Goal: Complete application form: Complete application form

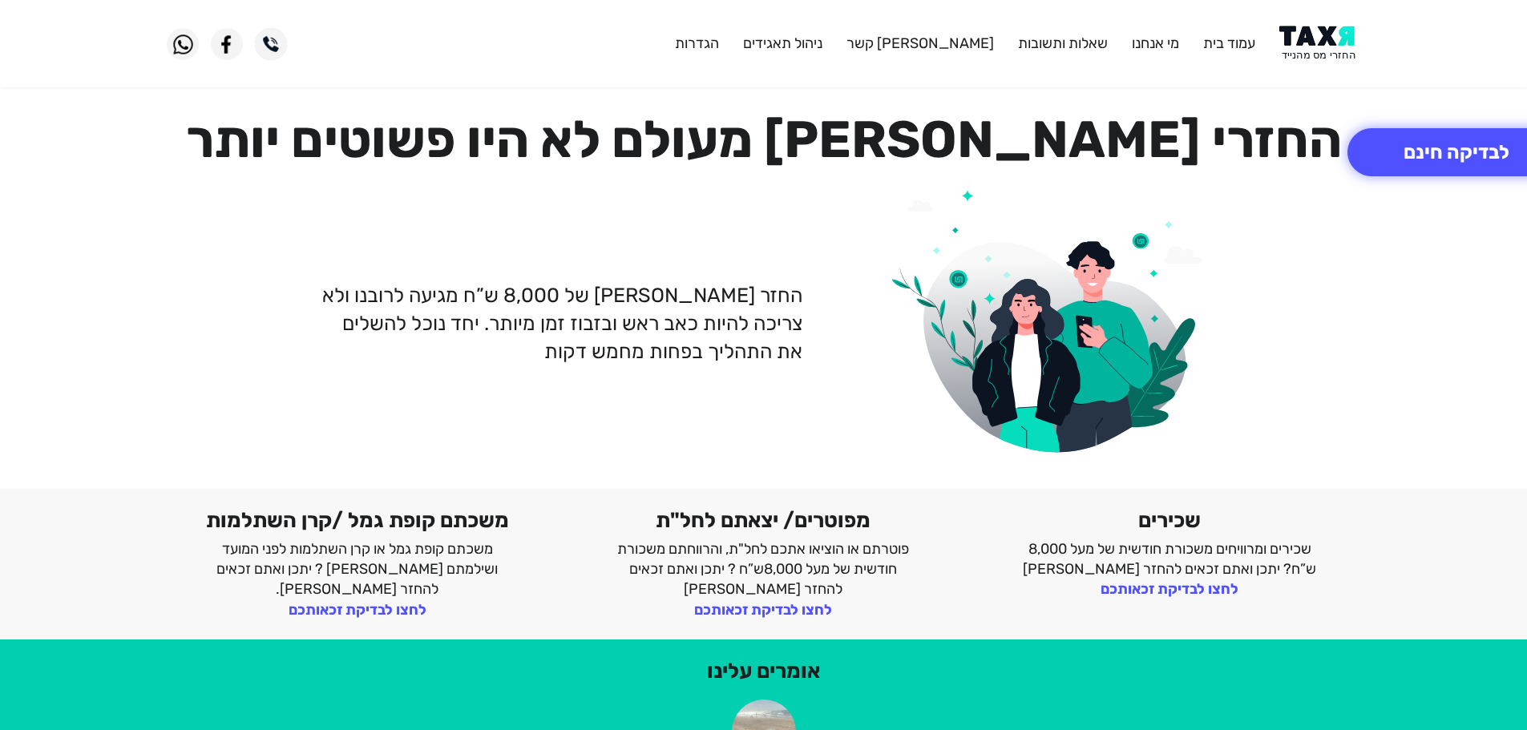
drag, startPoint x: 1305, startPoint y: 46, endPoint x: 1305, endPoint y: 30, distance: 16.0
click at [1305, 45] on img at bounding box center [1320, 44] width 81 height 36
click at [1309, 44] on img at bounding box center [1320, 44] width 81 height 36
drag, startPoint x: 1312, startPoint y: 53, endPoint x: 1307, endPoint y: 46, distance: 8.7
click at [1312, 53] on img at bounding box center [1320, 44] width 81 height 36
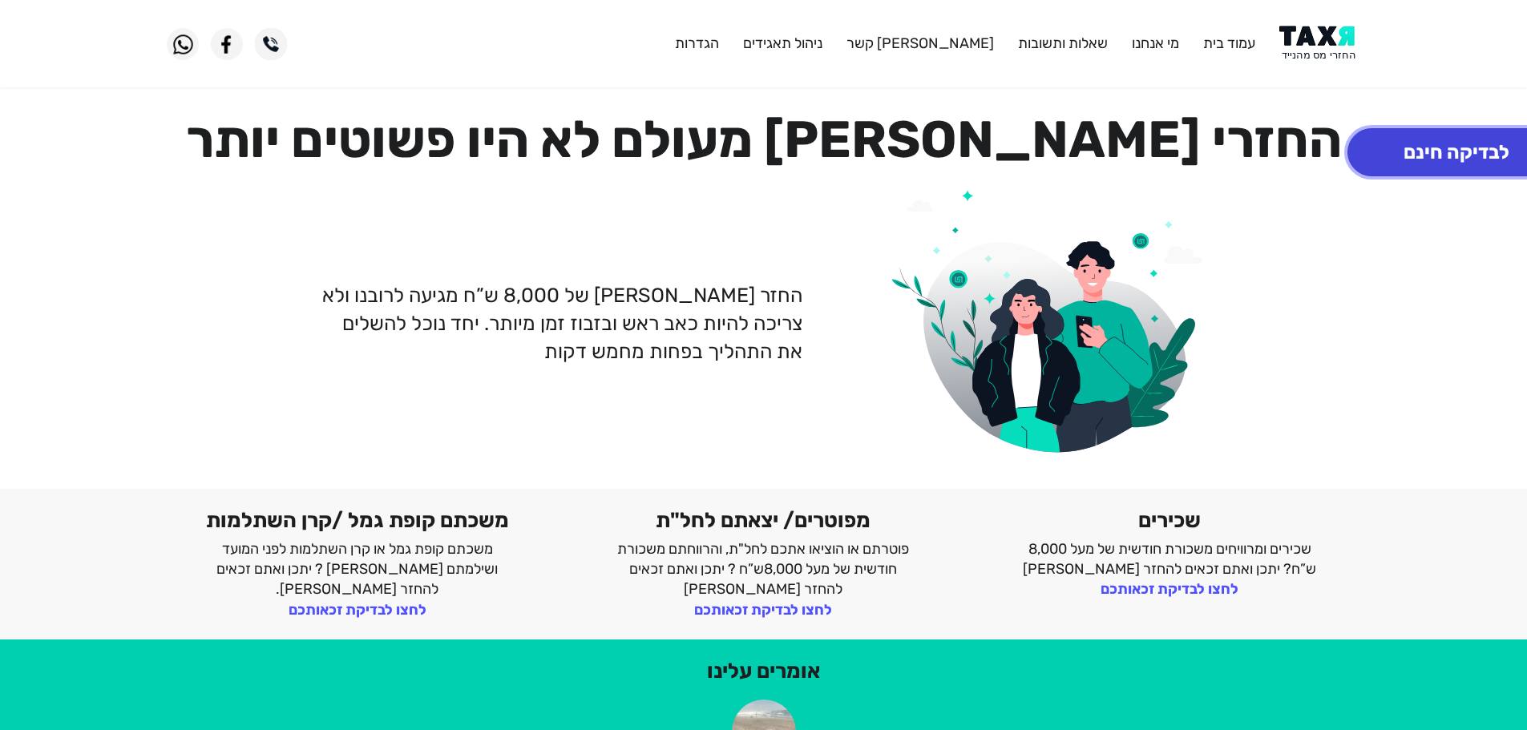
click at [1428, 156] on button "לבדיקה חינם" at bounding box center [1457, 152] width 218 height 48
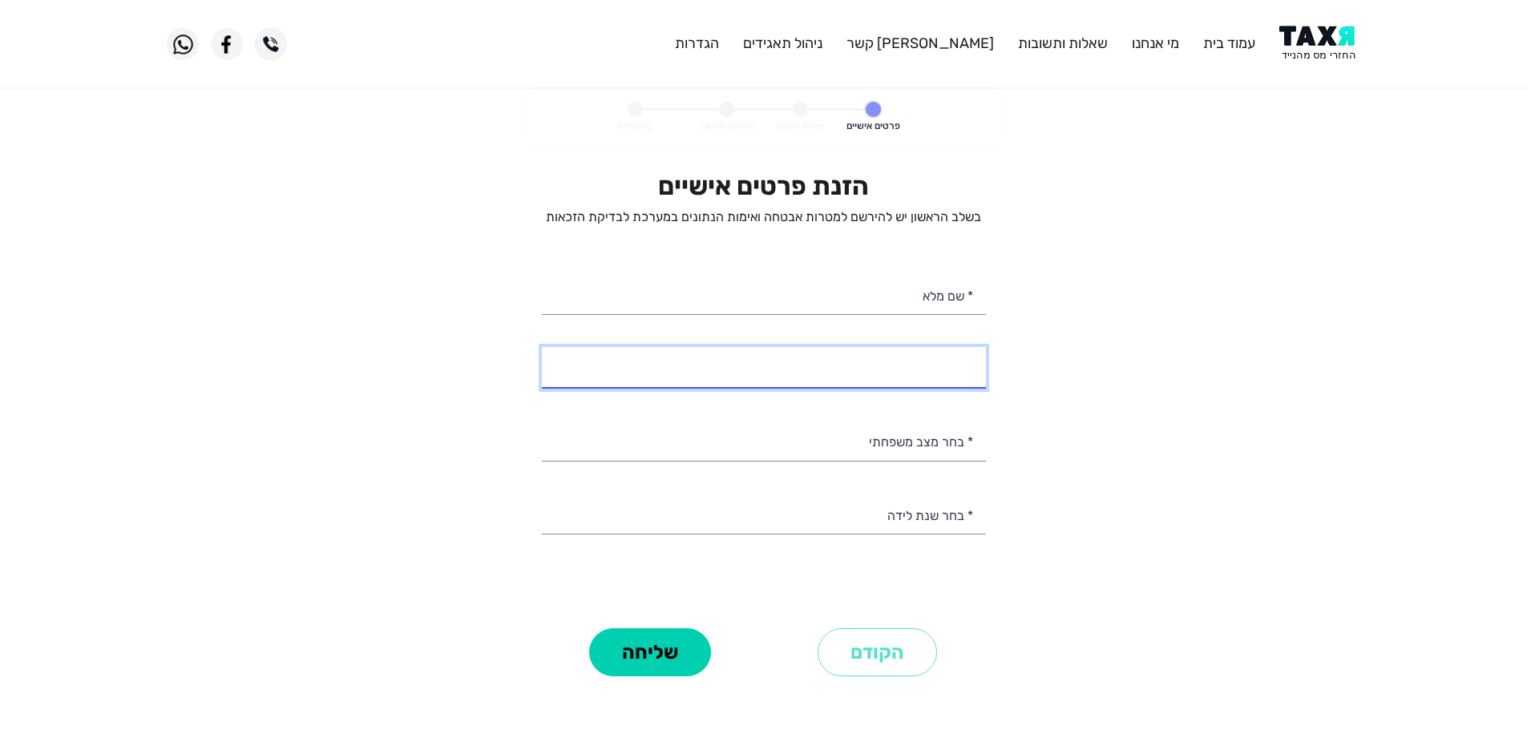
click at [885, 372] on input "* מספר טלפון" at bounding box center [764, 367] width 444 height 41
type input "054-8842393"
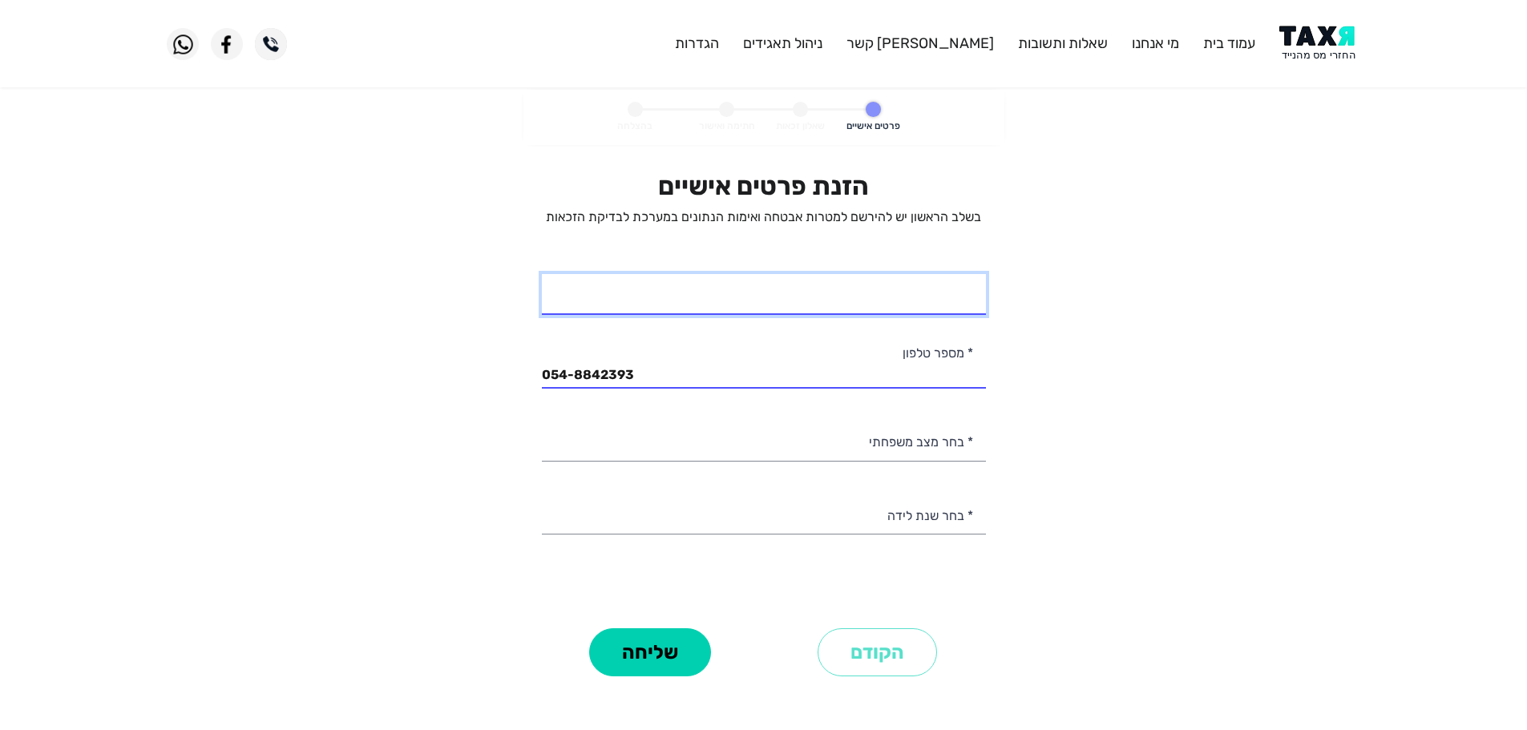
click at [943, 301] on input "* שם מלא" at bounding box center [764, 294] width 444 height 41
type input "[PERSON_NAME]"
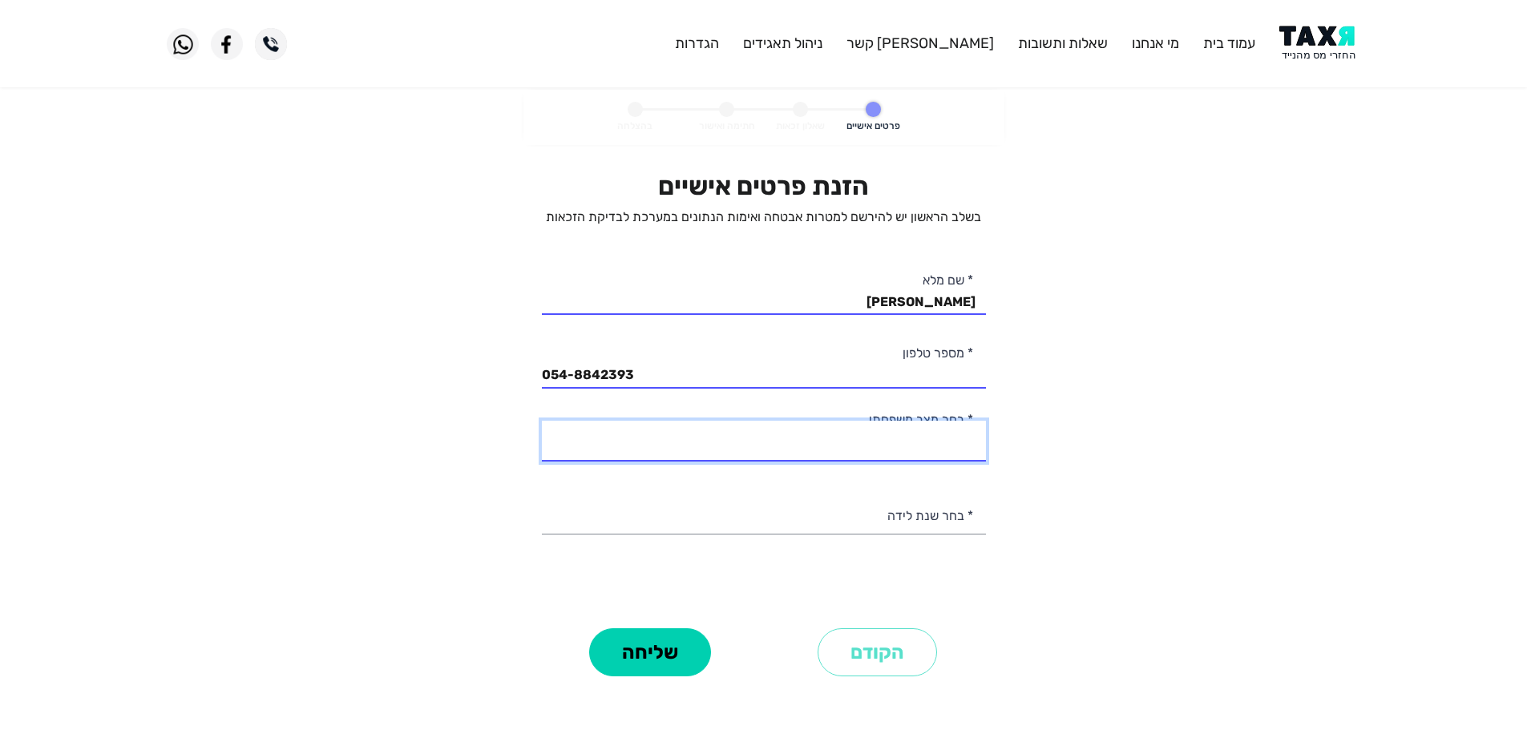
click at [929, 443] on select "רווק/ה נשוי/[PERSON_NAME]/ה אלמן/נה" at bounding box center [764, 441] width 444 height 41
select select "2: Married"
click at [542, 421] on select "רווק/ה נשוי/[PERSON_NAME]/ה אלמן/נה" at bounding box center [764, 441] width 444 height 41
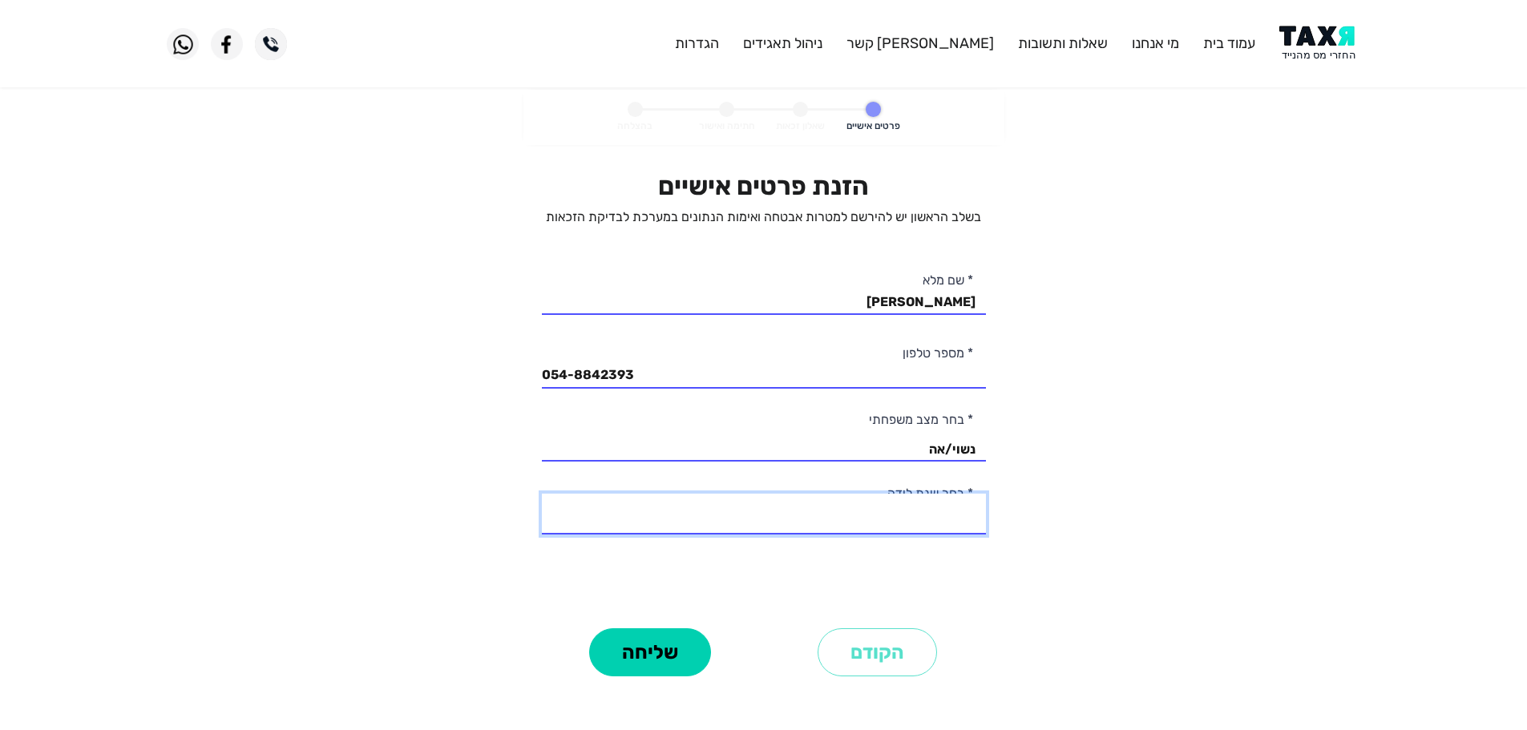
click at [957, 521] on select "2003 2002 2001 2000 1999 1998 1997 1996 1995 1994 1993 1992 1991 1990 1989 1988…" at bounding box center [764, 514] width 444 height 41
select select "11: 1993"
click at [542, 494] on select "2003 2002 2001 2000 1999 1998 1997 1996 1995 1994 1993 1992 1991 1990 1989 1988…" at bounding box center [764, 514] width 444 height 41
click at [664, 666] on button "שליחה" at bounding box center [650, 653] width 122 height 48
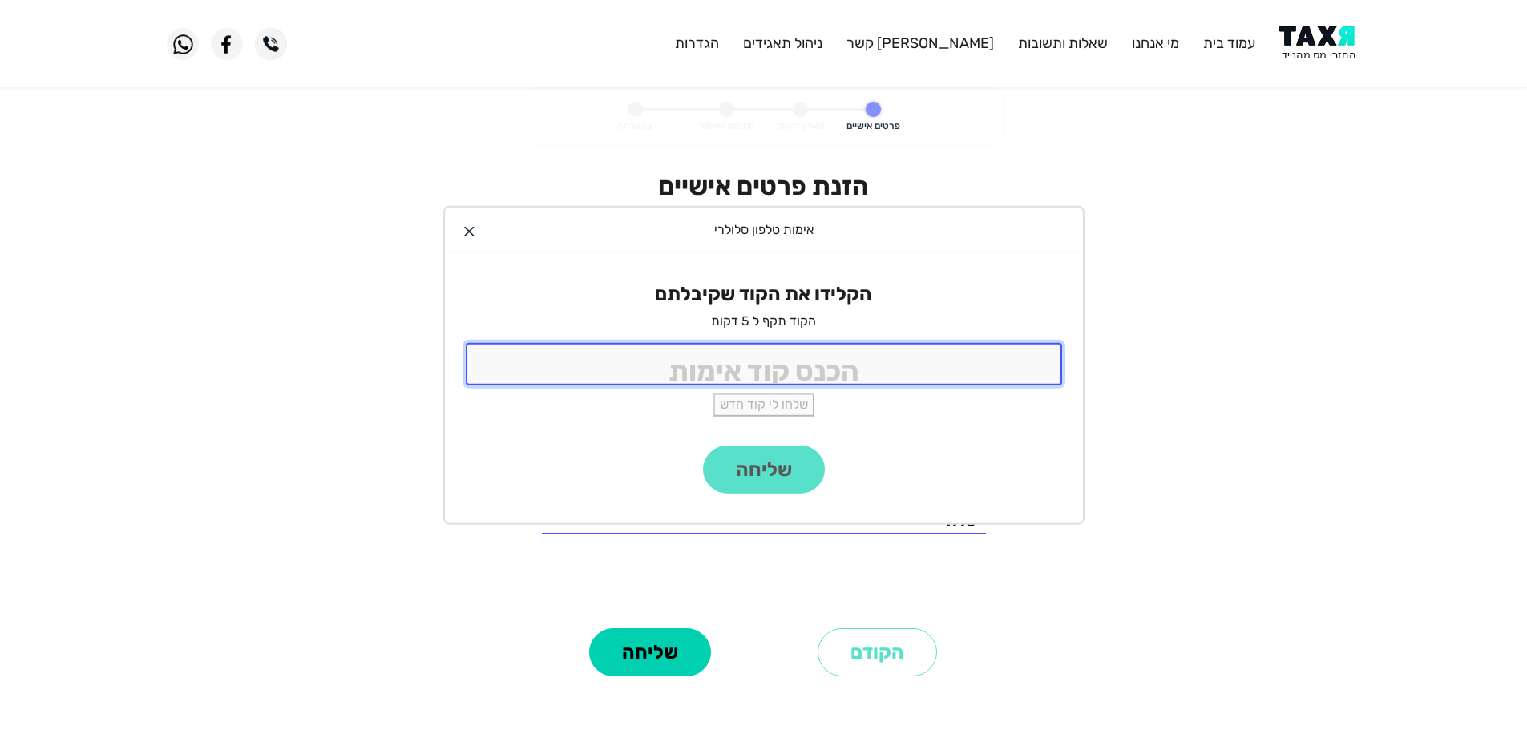
click at [826, 358] on input "tel" at bounding box center [764, 364] width 597 height 42
type input "9988"
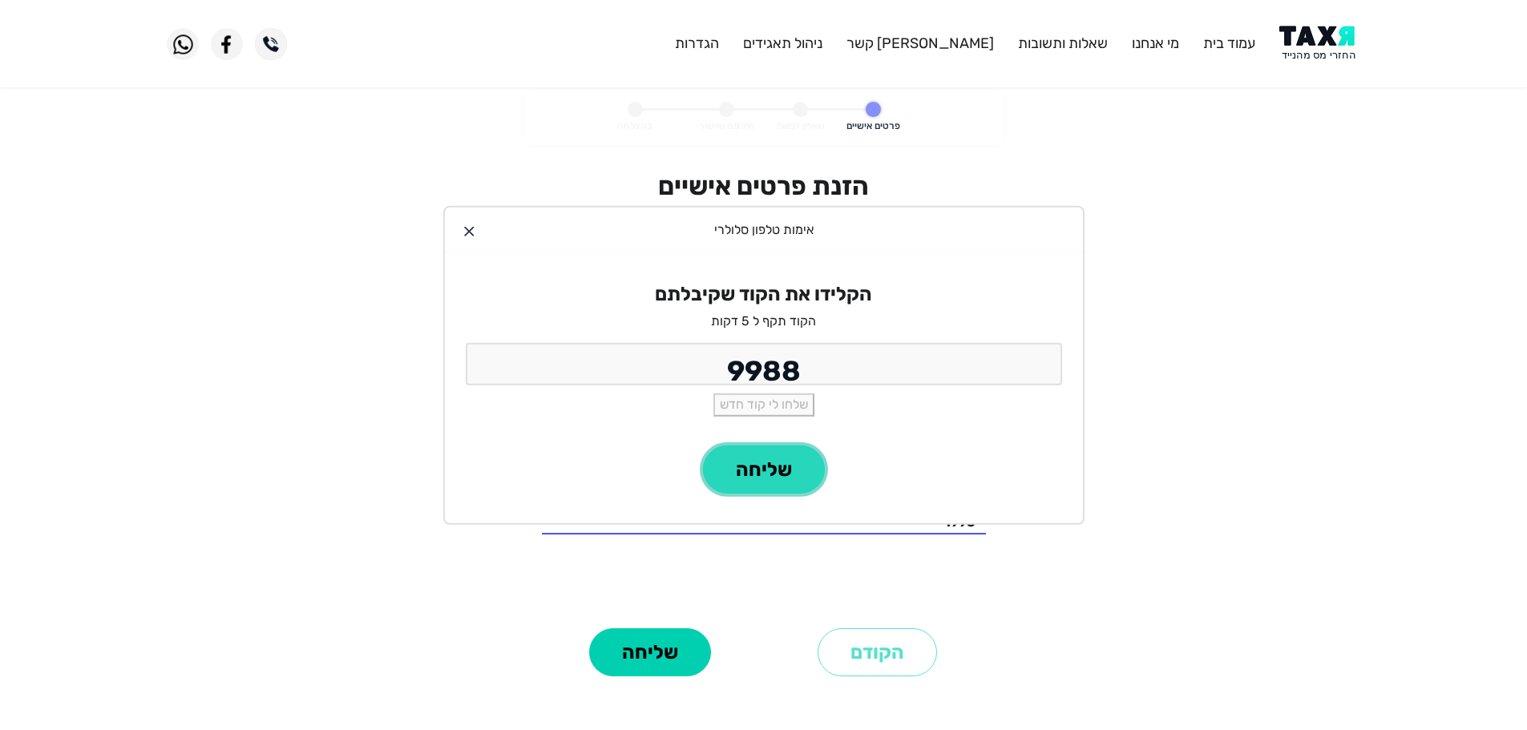
click at [794, 473] on button "שליחה" at bounding box center [764, 470] width 122 height 48
